Goal: Information Seeking & Learning: Learn about a topic

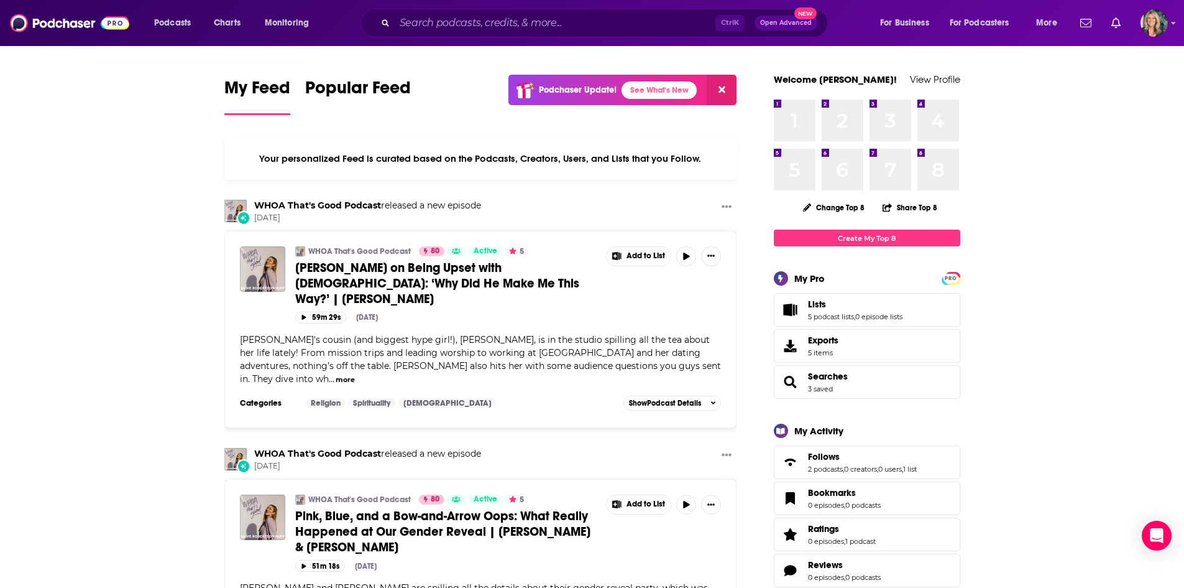
click at [445, 12] on div "Ctrl K Open Advanced New" at bounding box center [595, 23] width 468 height 29
click at [445, 21] on input "Search podcasts, credits, & more..." at bounding box center [555, 23] width 321 height 20
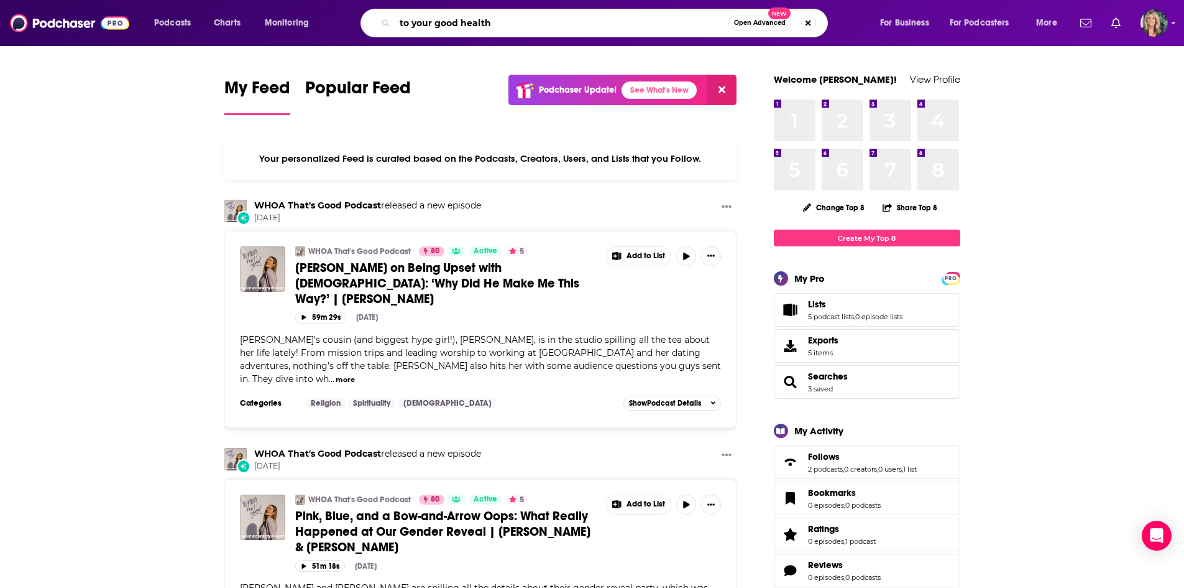
type input "to your good health"
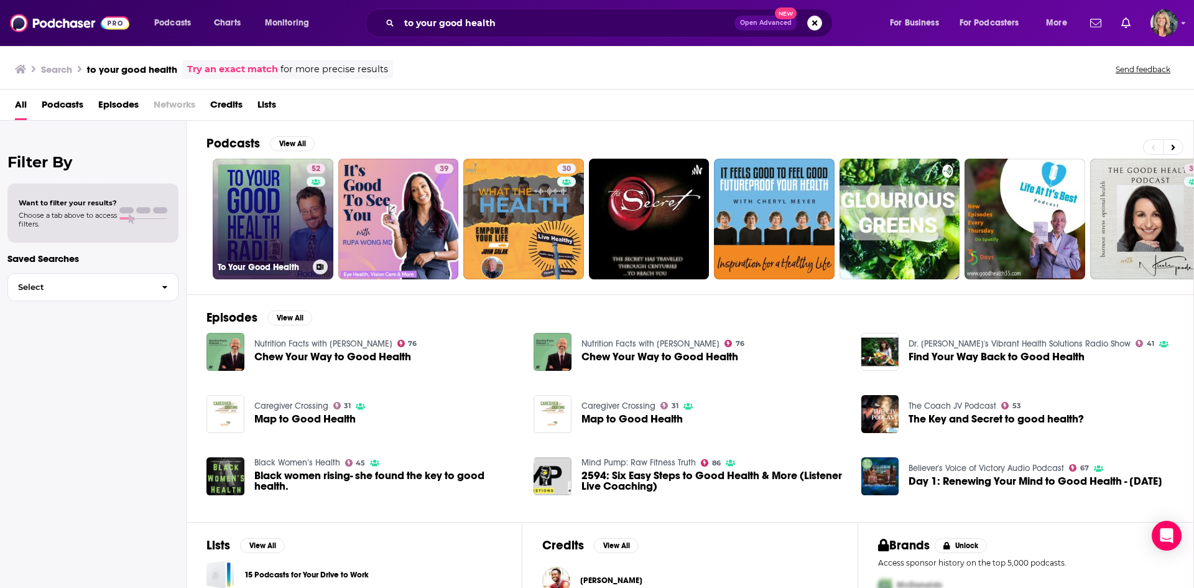
click at [262, 220] on link "52 To Your Good Health" at bounding box center [273, 219] width 121 height 121
